Goal: Check status: Check status

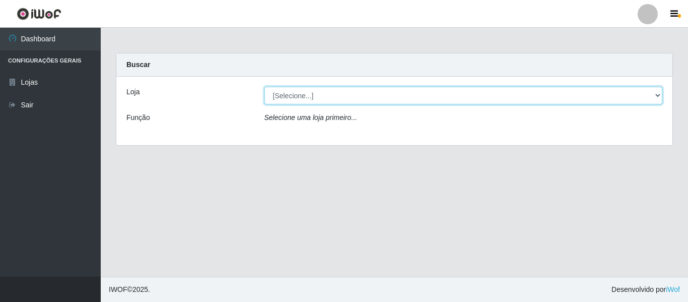
click at [341, 97] on select "[Selecione...] Hiper Queiroz - [GEOGRAPHIC_DATA]" at bounding box center [463, 96] width 398 height 18
select select "497"
click at [264, 87] on select "[Selecione...] Hiper Queiroz - [GEOGRAPHIC_DATA]" at bounding box center [463, 96] width 398 height 18
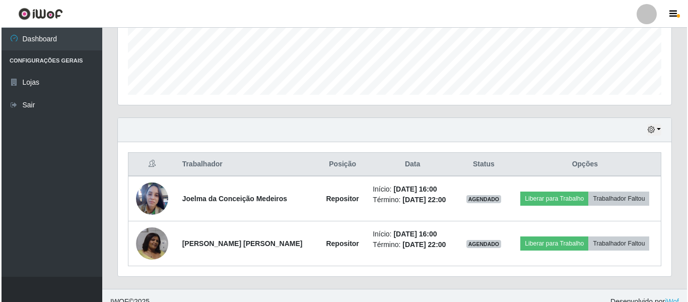
scroll to position [277, 0]
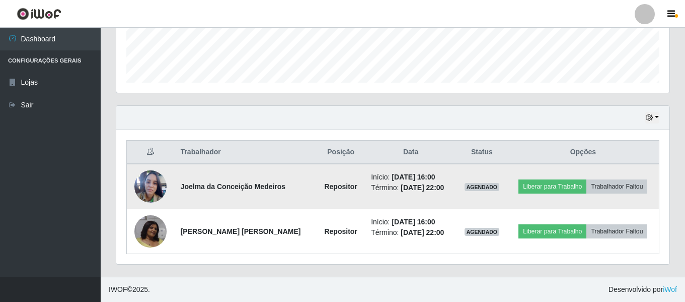
click at [139, 183] on img at bounding box center [150, 186] width 32 height 43
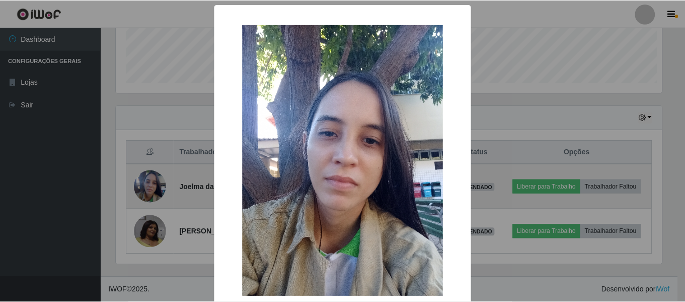
scroll to position [209, 548]
click at [139, 183] on div "× OK Cancel" at bounding box center [344, 151] width 688 height 302
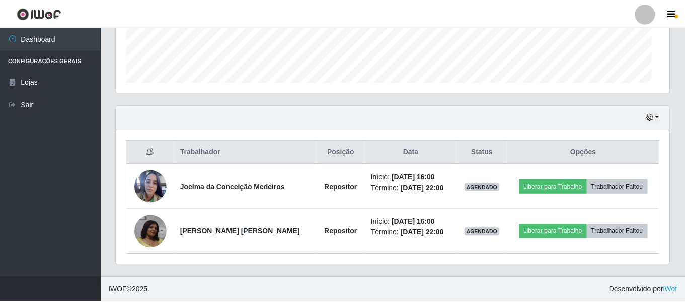
scroll to position [209, 553]
click at [655, 119] on button "button" at bounding box center [653, 118] width 14 height 12
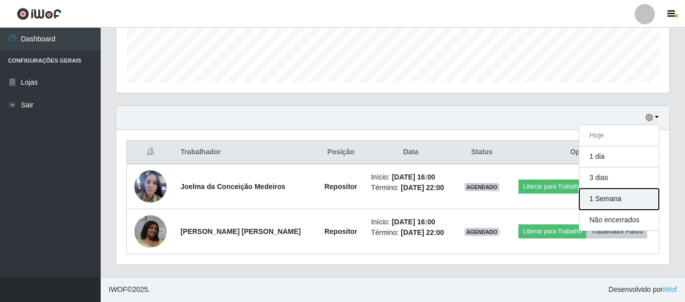
click at [633, 197] on button "1 Semana" at bounding box center [620, 198] width 80 height 21
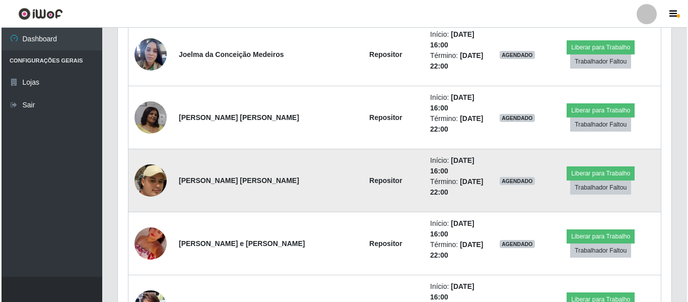
scroll to position [429, 0]
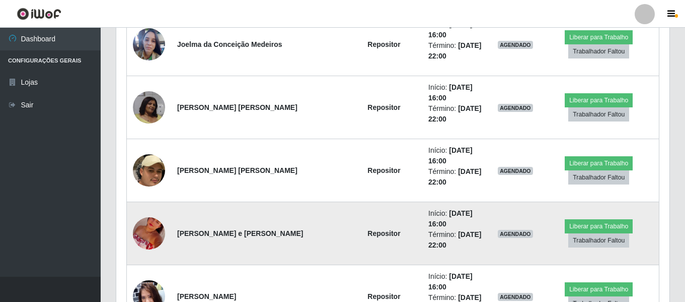
click at [136, 204] on img at bounding box center [149, 232] width 32 height 57
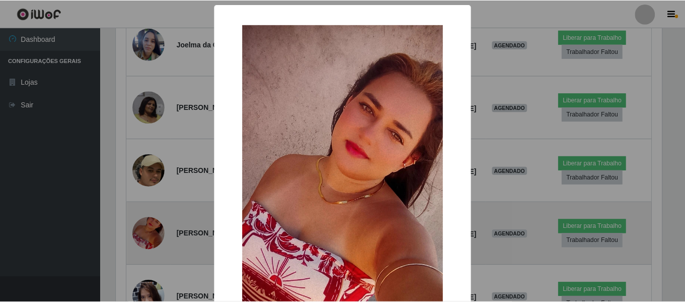
scroll to position [209, 548]
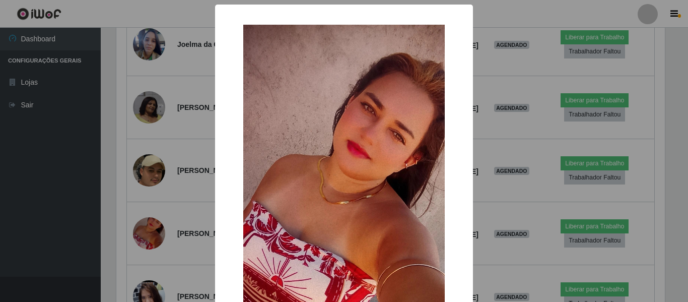
click at [173, 202] on div "× OK Cancel" at bounding box center [344, 151] width 688 height 302
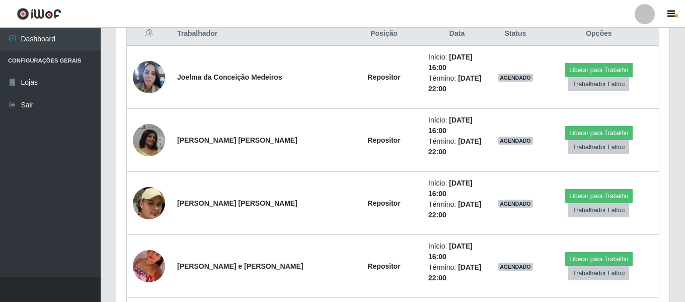
scroll to position [378, 0]
